Goal: Use online tool/utility: Use online tool/utility

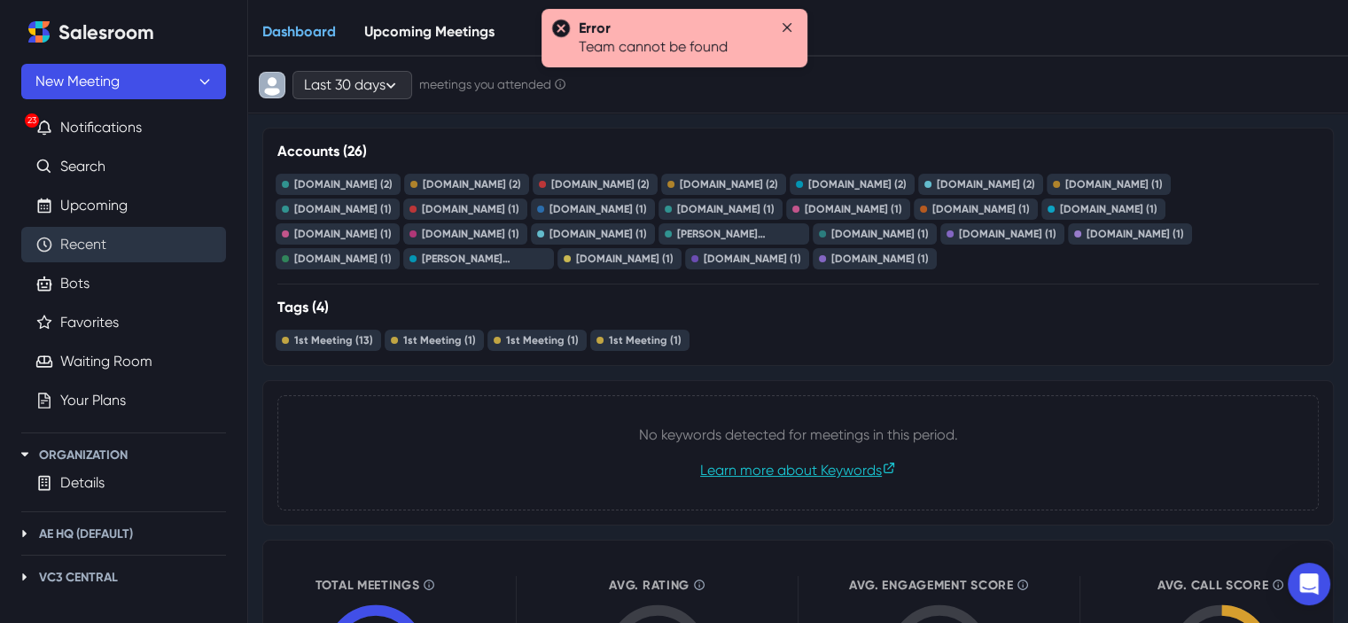
click at [90, 244] on link "Recent" at bounding box center [83, 244] width 46 height 21
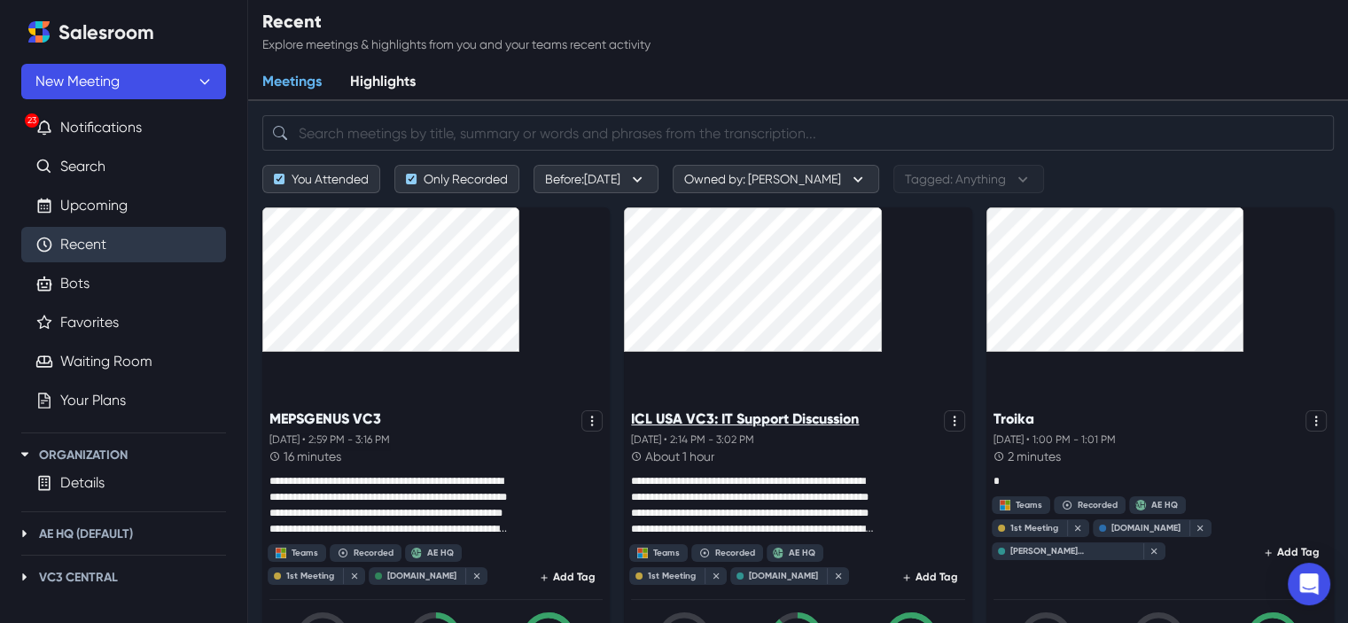
click at [631, 410] on p "ICL USA VC3: IT Support Discussion" at bounding box center [745, 418] width 228 height 17
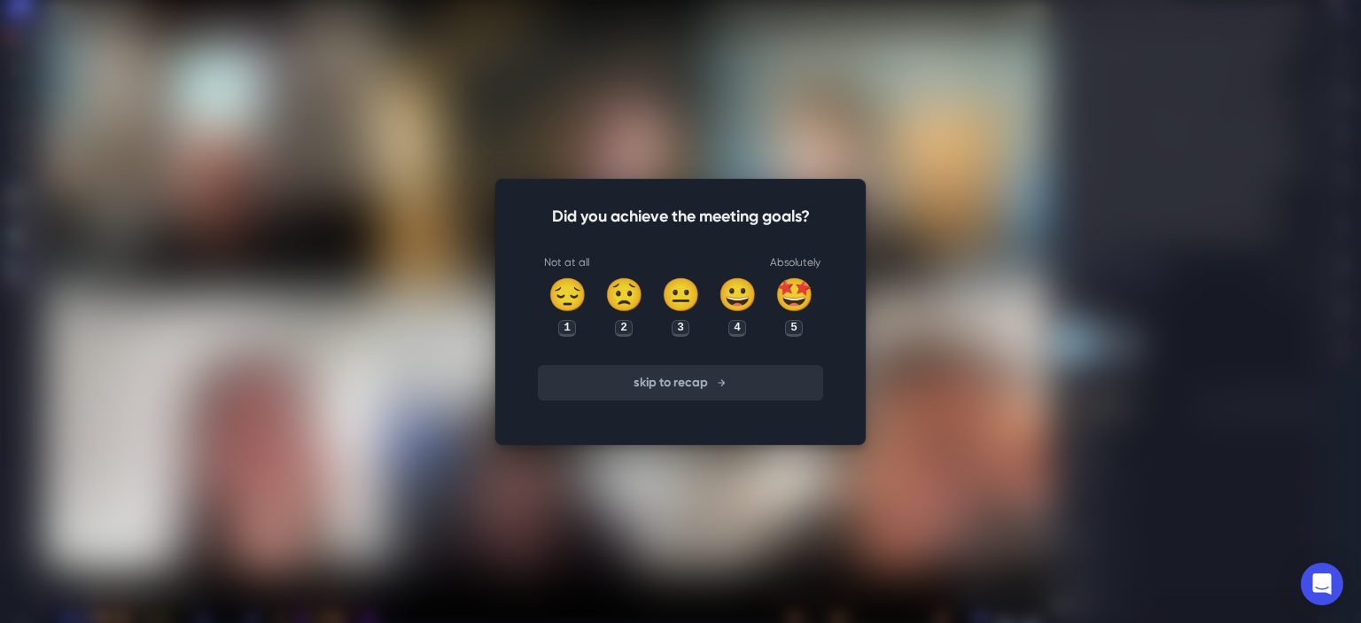
click at [684, 384] on button "skip to recap" at bounding box center [680, 382] width 285 height 35
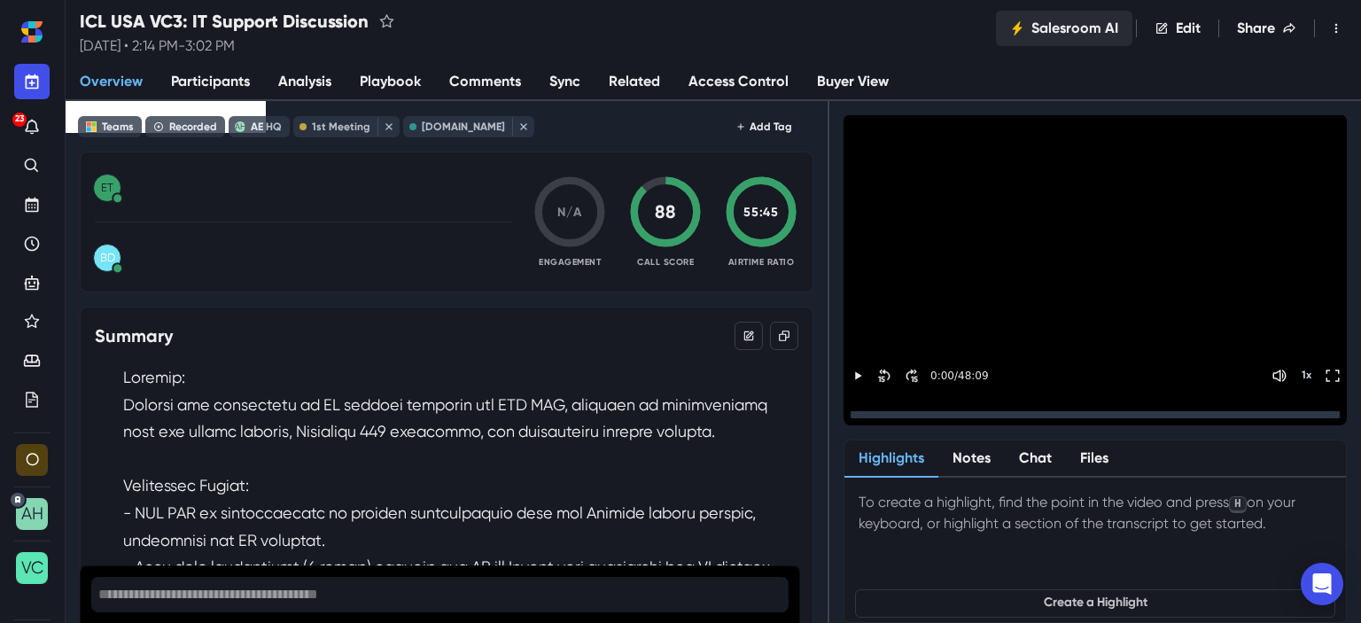
click at [1042, 34] on button "Salesroom AI" at bounding box center [1064, 28] width 136 height 35
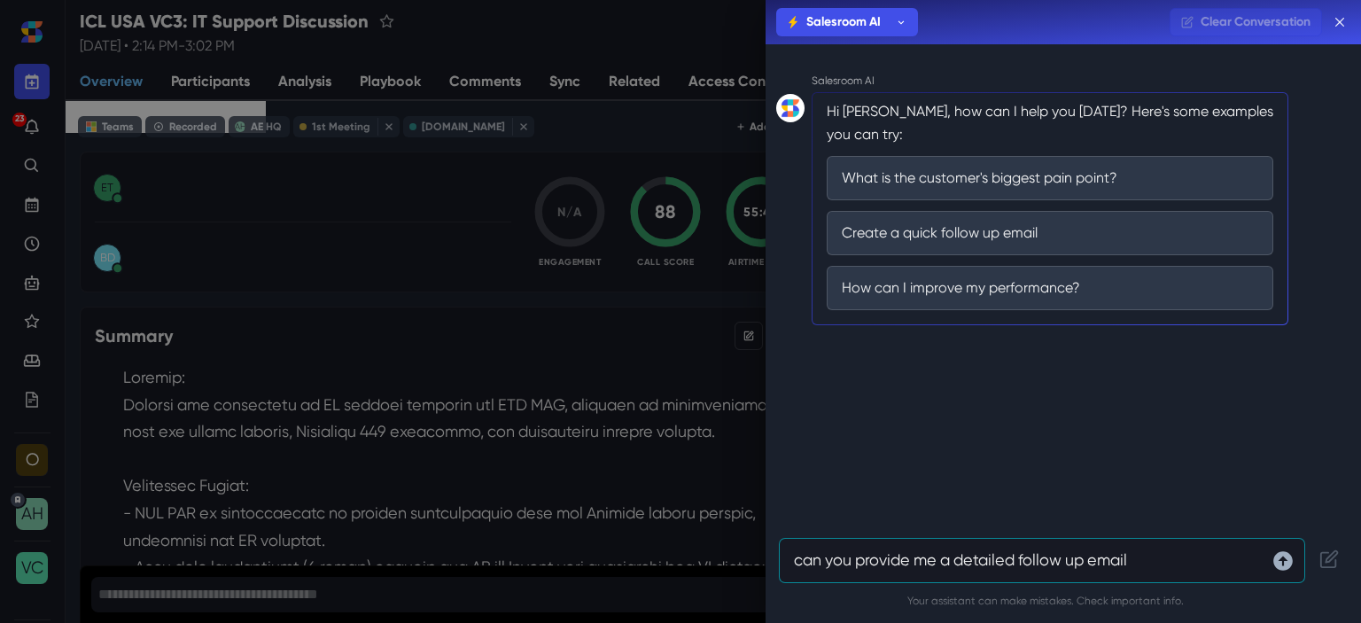
type textarea "can you provide me a detailed follow up email ?"
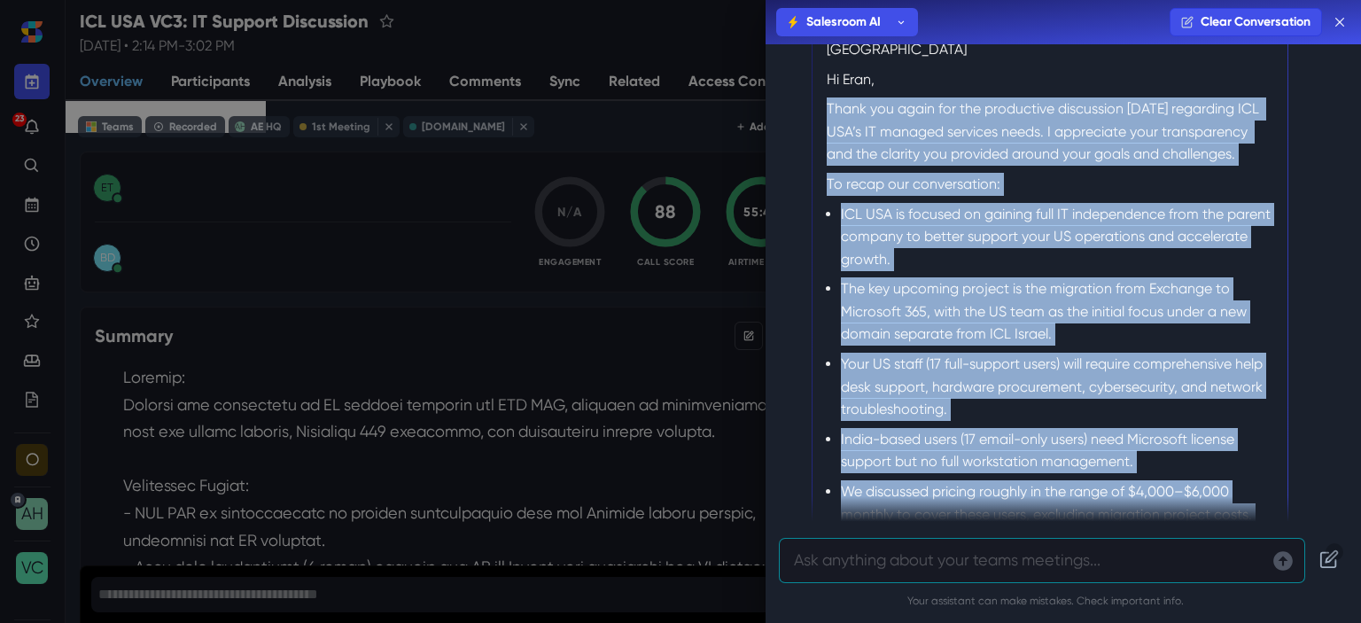
scroll to position [502, 0]
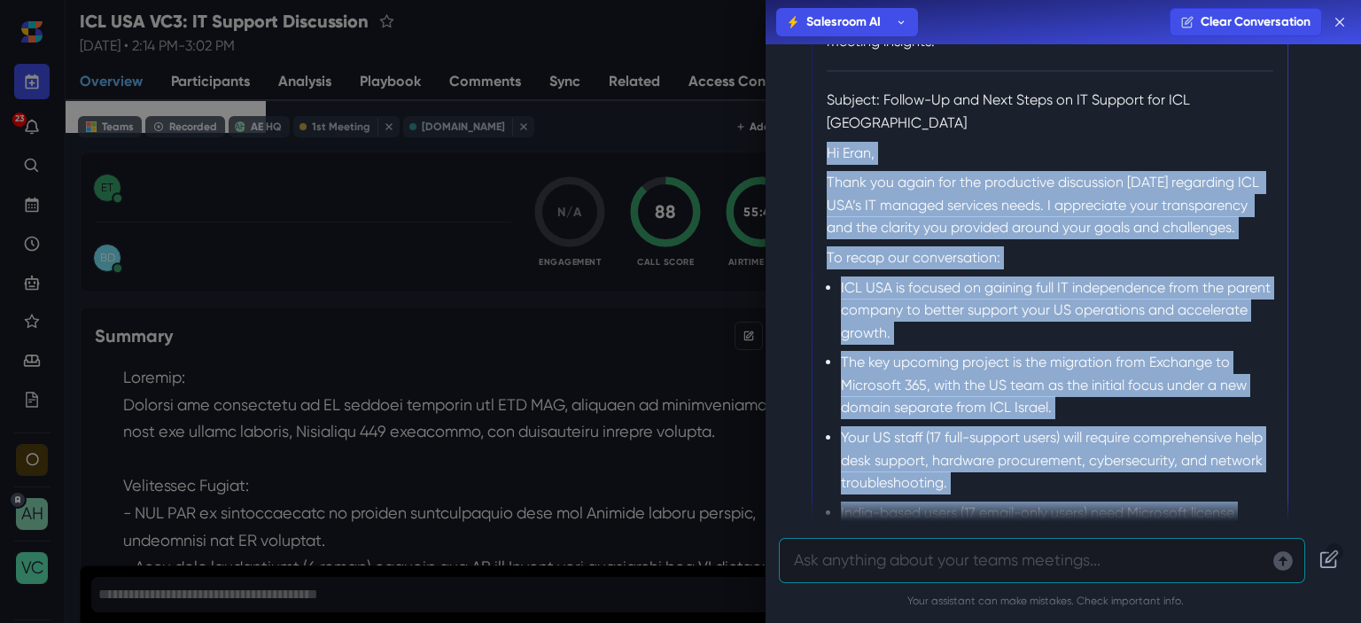
drag, startPoint x: 1203, startPoint y: 348, endPoint x: 813, endPoint y: 128, distance: 448.8
copy div "Lo Ipsu, Dolor sit ametc adi eli seddoeiusm temporinci utlab etdolorem ALI ENI’…"
